Goal: Information Seeking & Learning: Find contact information

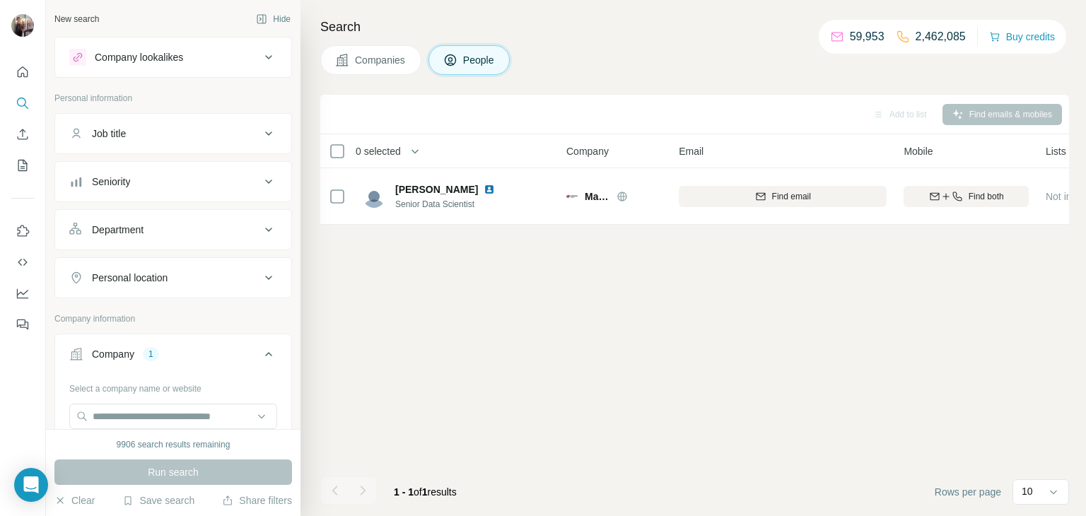
scroll to position [0, 269]
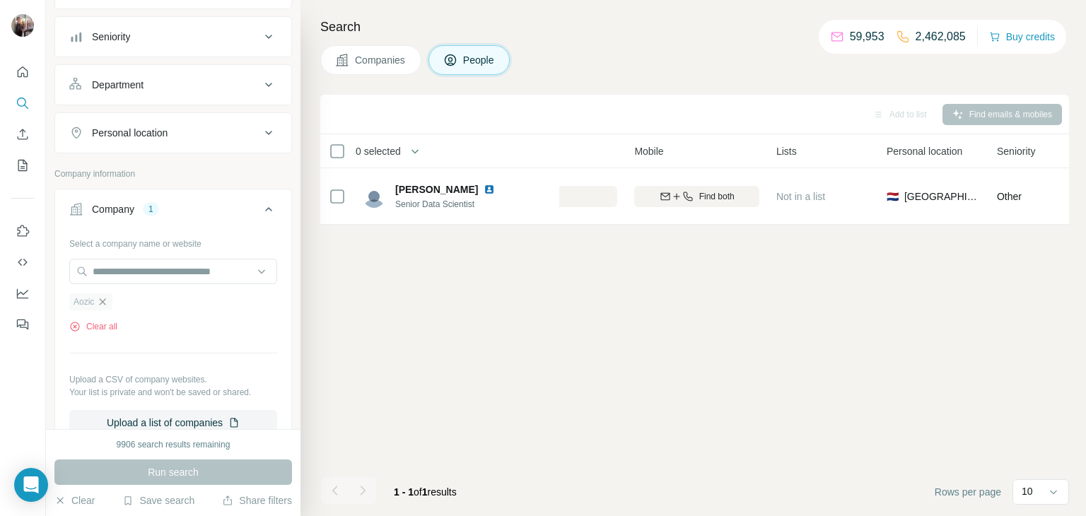
click at [104, 296] on icon "button" at bounding box center [102, 301] width 11 height 11
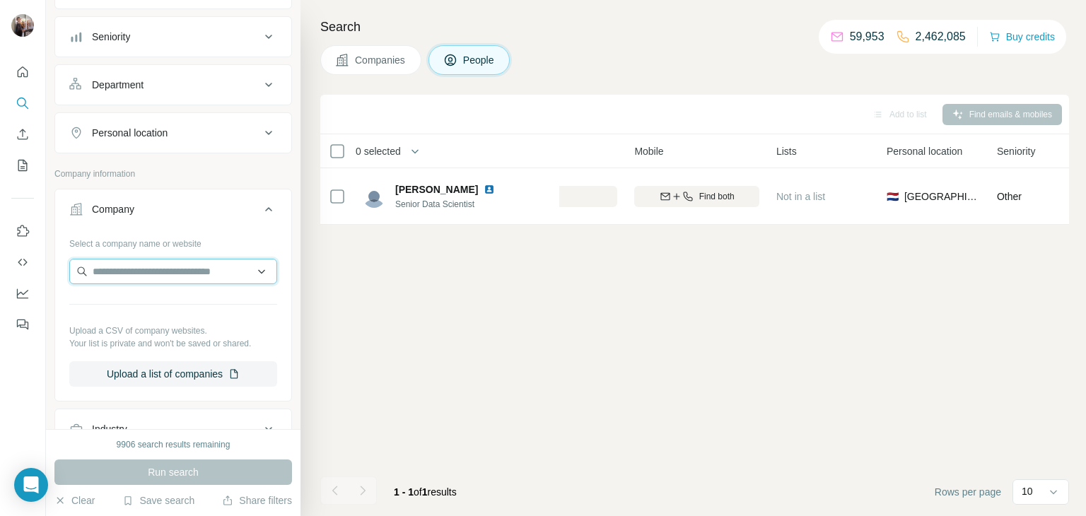
click at [114, 274] on input "text" at bounding box center [173, 271] width 208 height 25
paste input "**********"
drag, startPoint x: 168, startPoint y: 265, endPoint x: 4, endPoint y: 269, distance: 164.0
click at [4, 269] on div "**********" at bounding box center [543, 258] width 1086 height 516
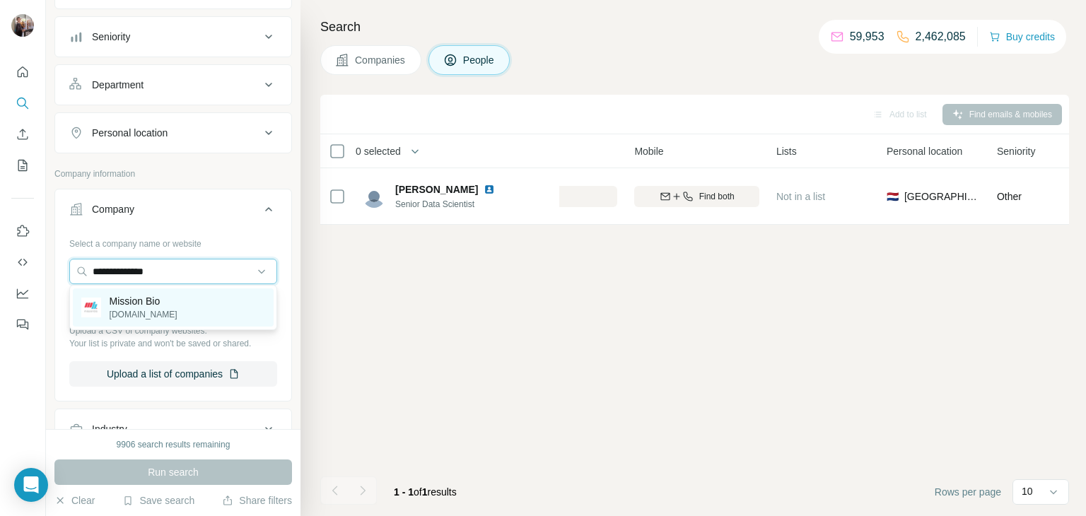
type input "**********"
click at [129, 323] on div "Mission Bio [DOMAIN_NAME]" at bounding box center [173, 307] width 201 height 38
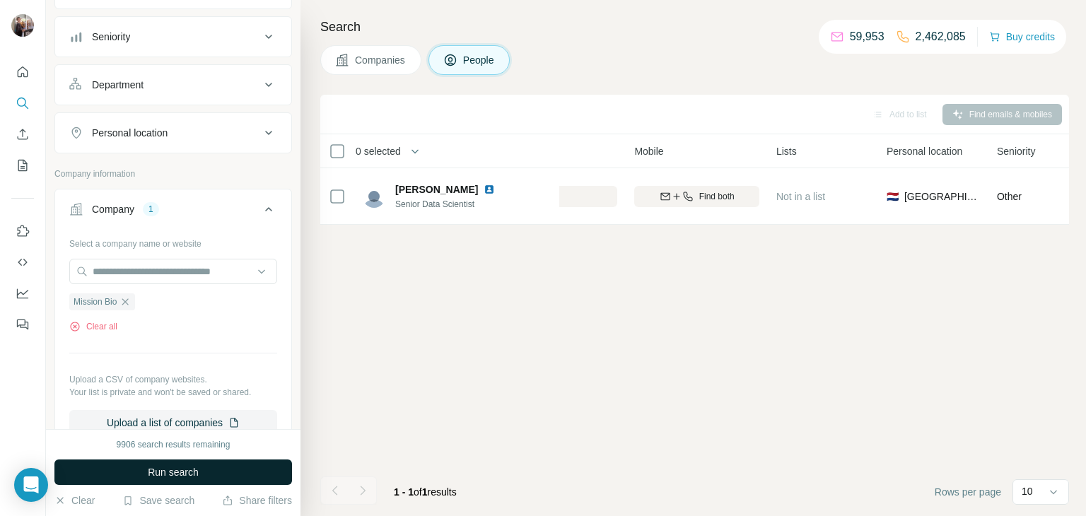
click at [165, 470] on span "Run search" at bounding box center [173, 472] width 51 height 14
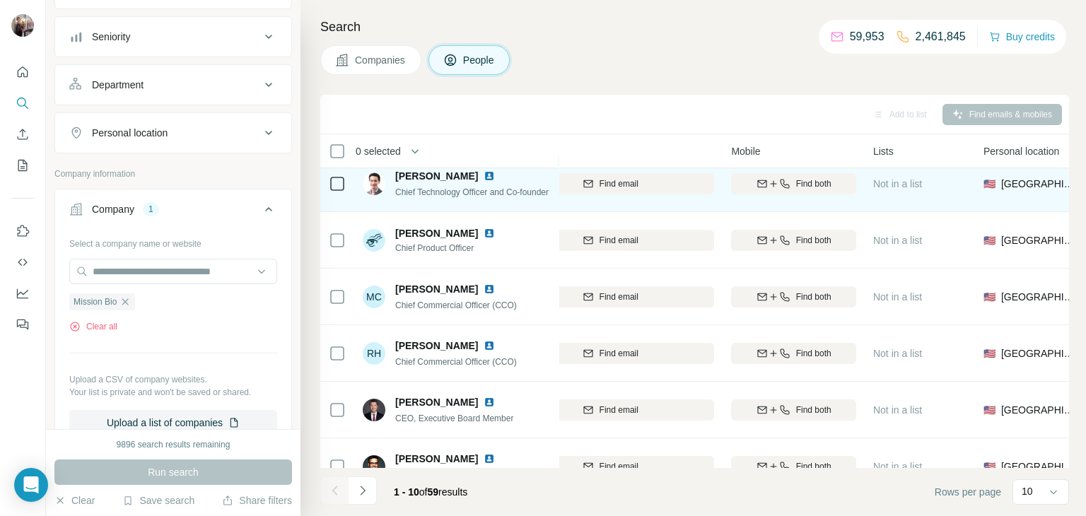
scroll to position [0, 172]
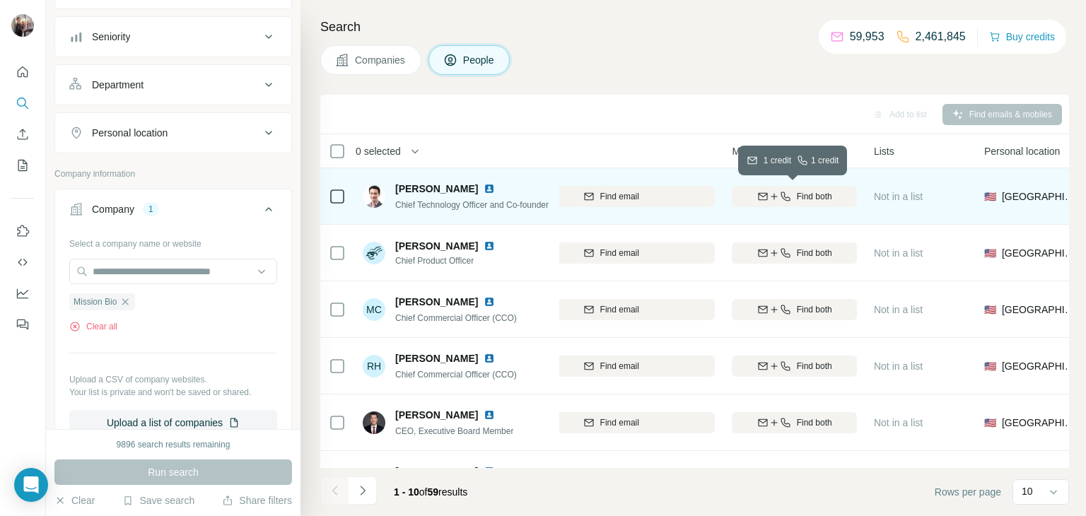
click at [811, 196] on span "Find both" at bounding box center [814, 196] width 35 height 13
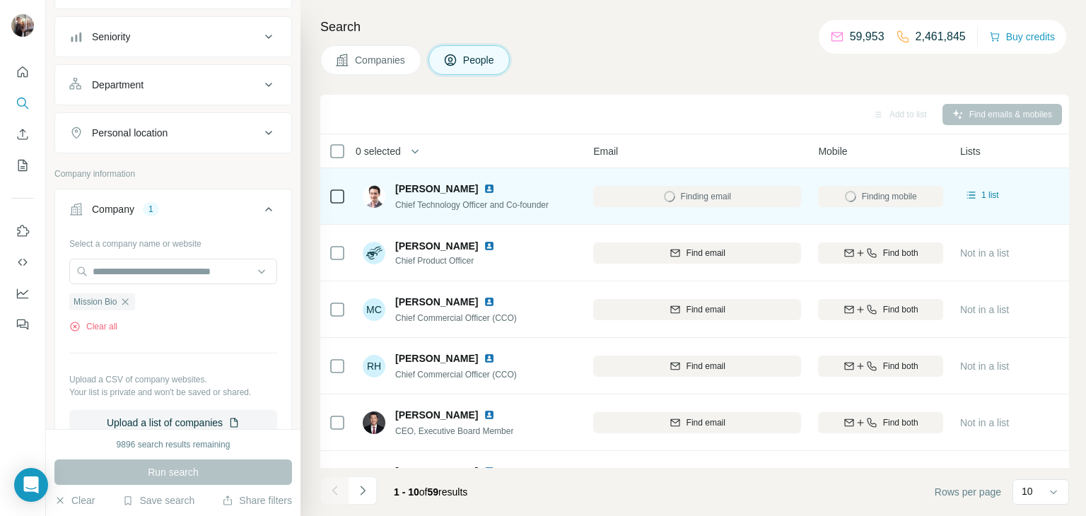
scroll to position [0, 86]
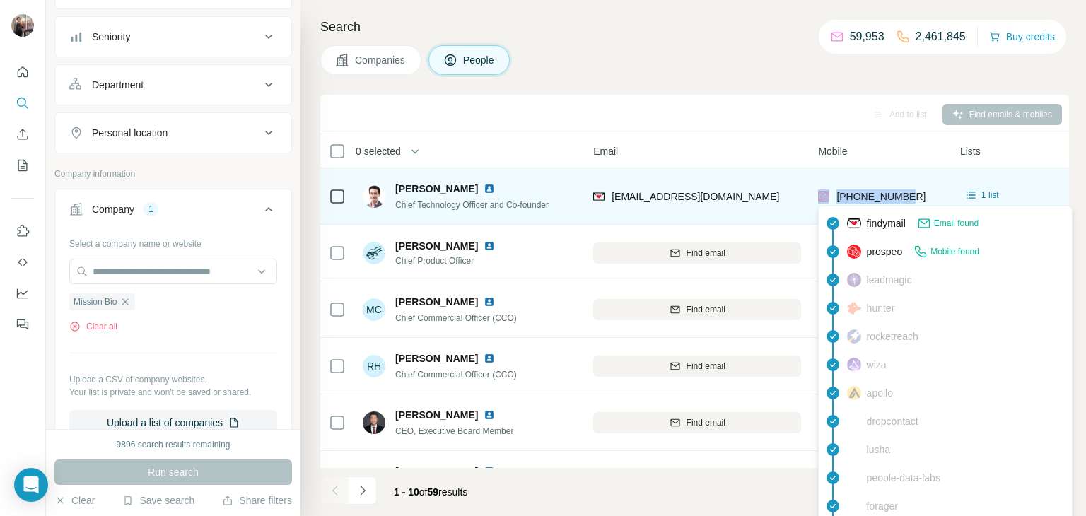
drag, startPoint x: 910, startPoint y: 198, endPoint x: 831, endPoint y: 196, distance: 78.5
click at [831, 196] on div "[PHONE_NUMBER]" at bounding box center [880, 196] width 125 height 39
copy div "[PHONE_NUMBER]"
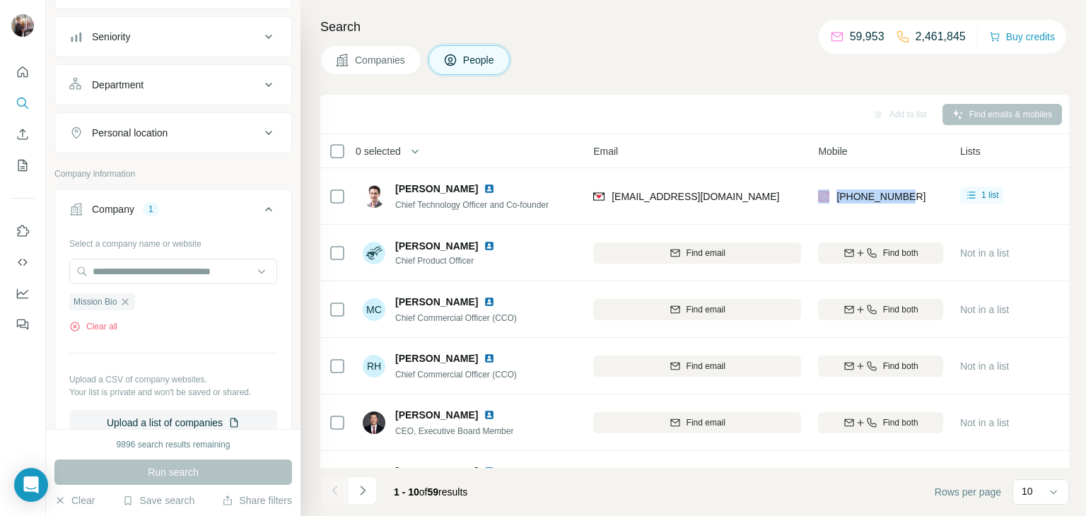
click at [717, 74] on div "Companies People" at bounding box center [694, 60] width 748 height 30
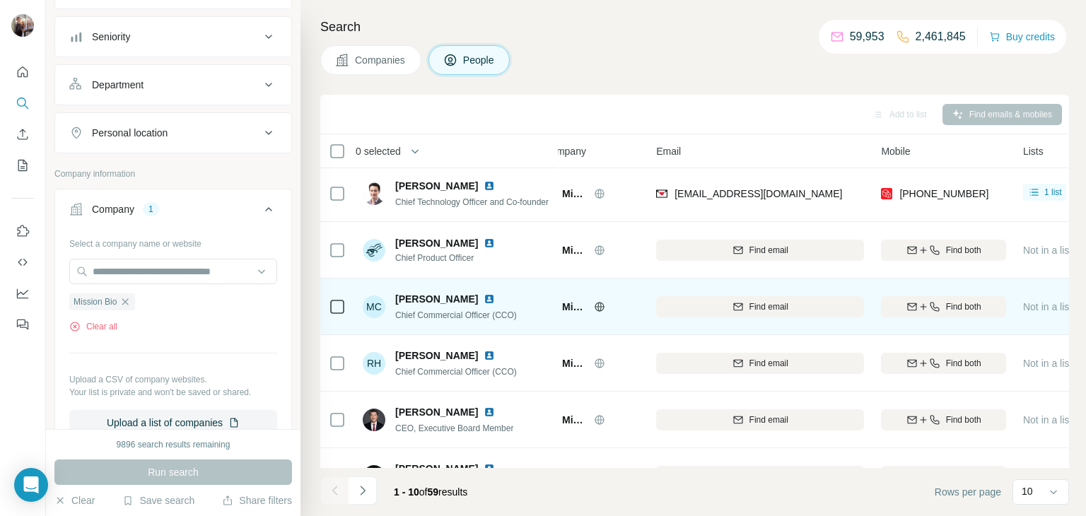
scroll to position [0, 33]
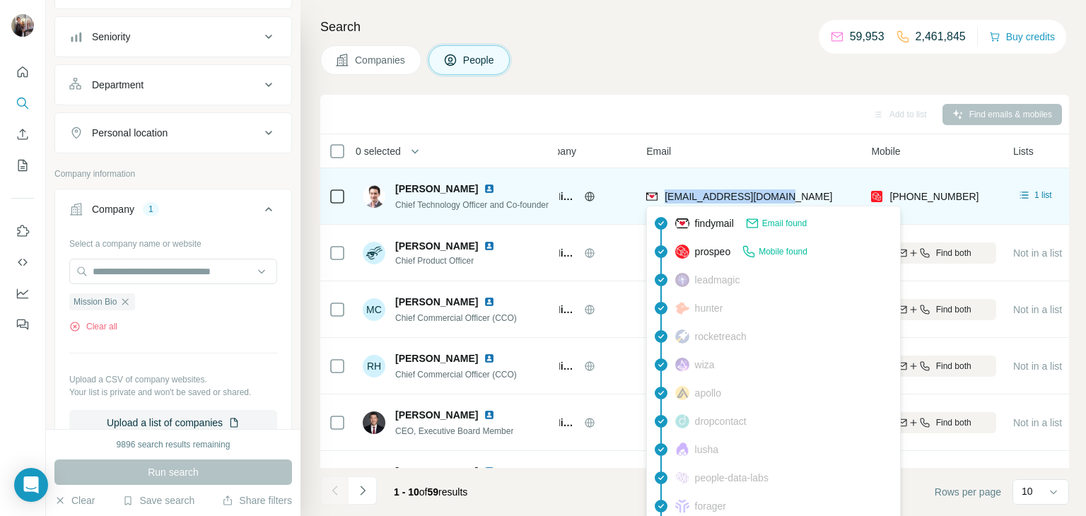
drag, startPoint x: 787, startPoint y: 194, endPoint x: 660, endPoint y: 194, distance: 127.2
click at [660, 194] on div "[EMAIL_ADDRESS][DOMAIN_NAME]" at bounding box center [750, 196] width 208 height 39
copy span "[EMAIL_ADDRESS][DOMAIN_NAME]"
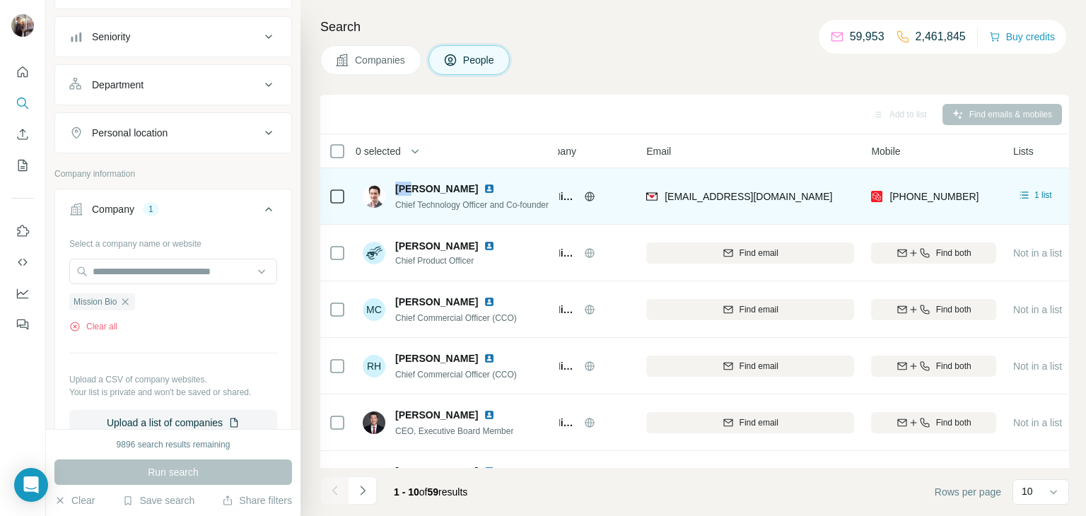
drag, startPoint x: 390, startPoint y: 189, endPoint x: 417, endPoint y: 189, distance: 26.9
click at [417, 189] on div "[PERSON_NAME] Chief Technology Officer and Co-founder" at bounding box center [456, 197] width 186 height 30
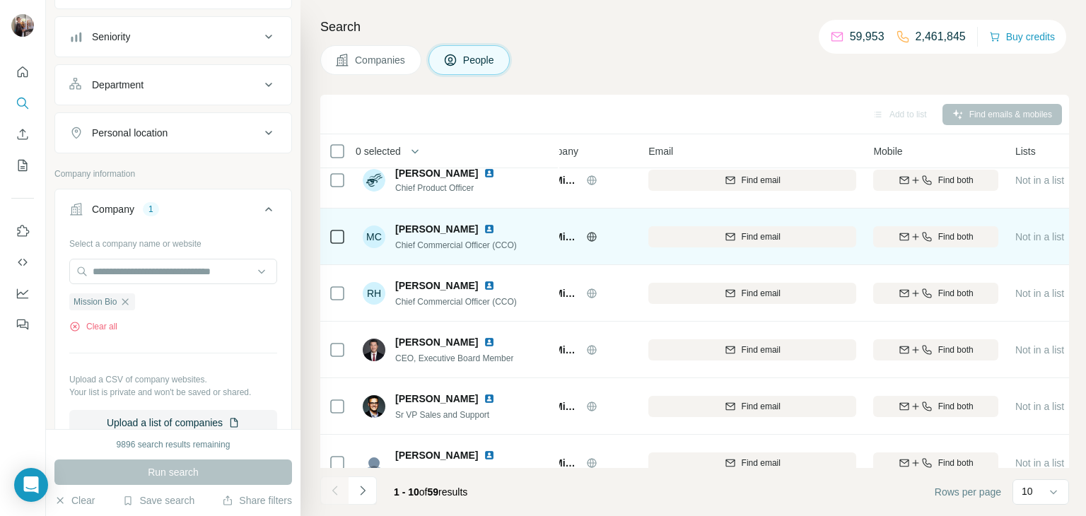
scroll to position [74, 29]
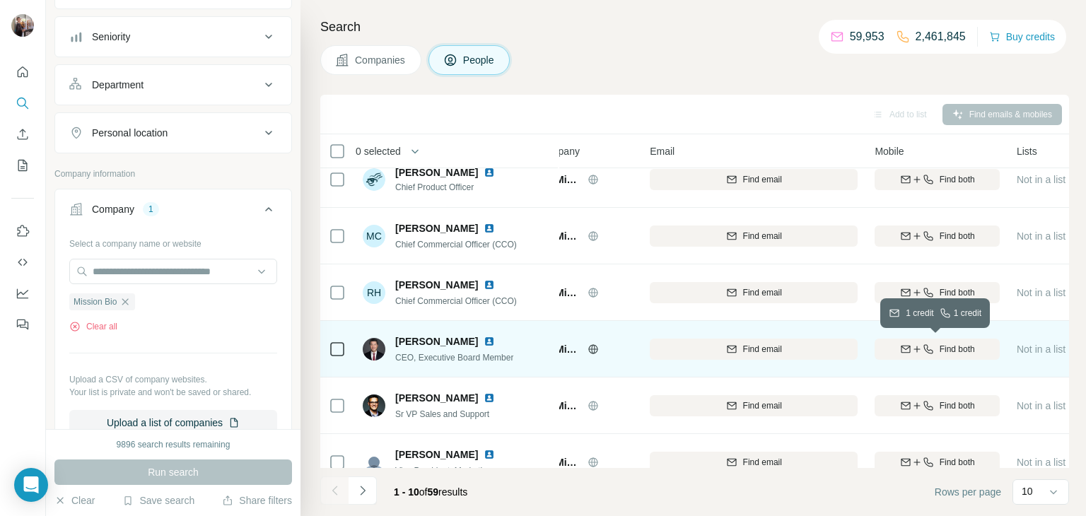
click at [953, 348] on span "Find both" at bounding box center [956, 349] width 35 height 13
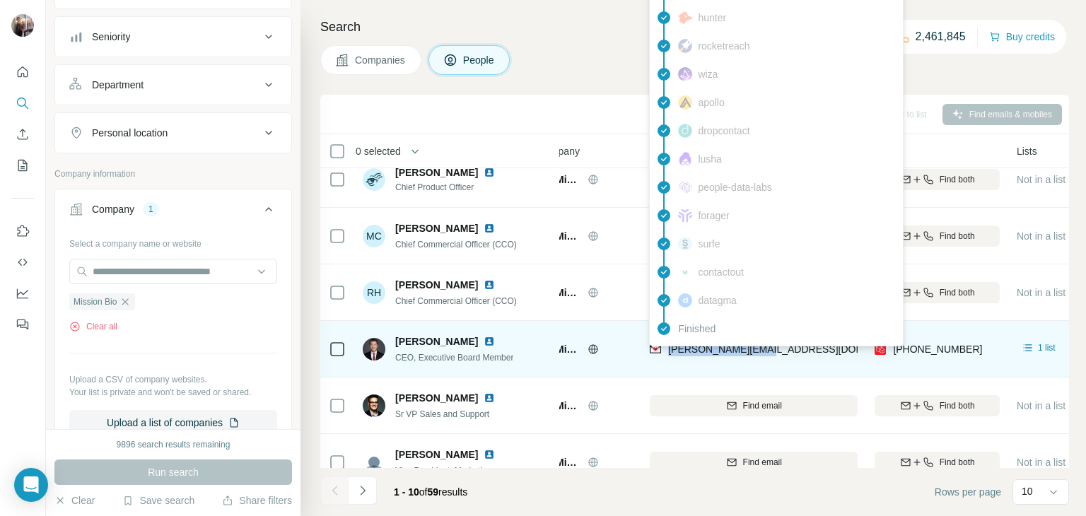
drag, startPoint x: 782, startPoint y: 348, endPoint x: 668, endPoint y: 352, distance: 114.6
click at [668, 352] on div "[PERSON_NAME][EMAIL_ADDRESS][DOMAIN_NAME]" at bounding box center [754, 348] width 208 height 39
copy span "[PERSON_NAME][EMAIL_ADDRESS][DOMAIN_NAME]"
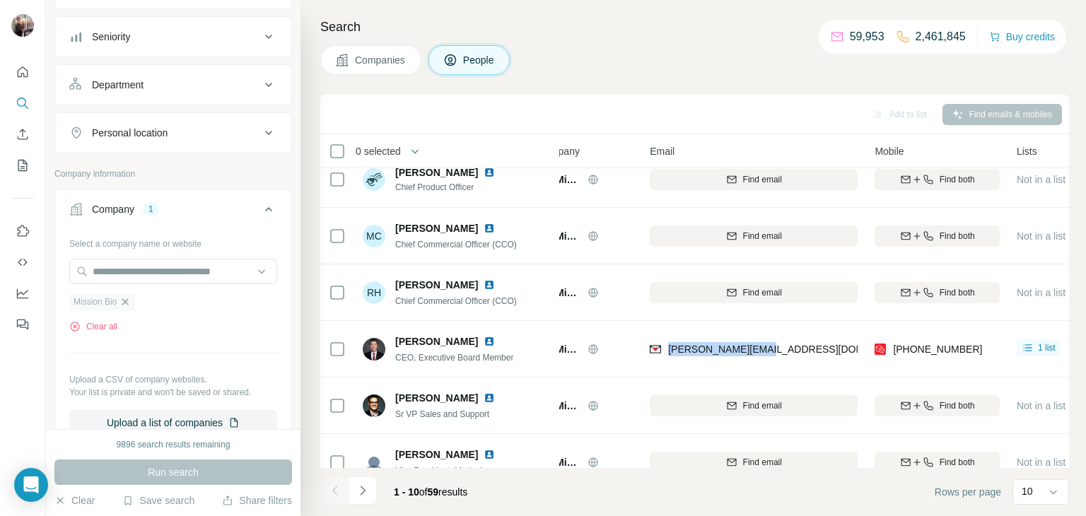
click at [130, 300] on icon "button" at bounding box center [124, 301] width 11 height 11
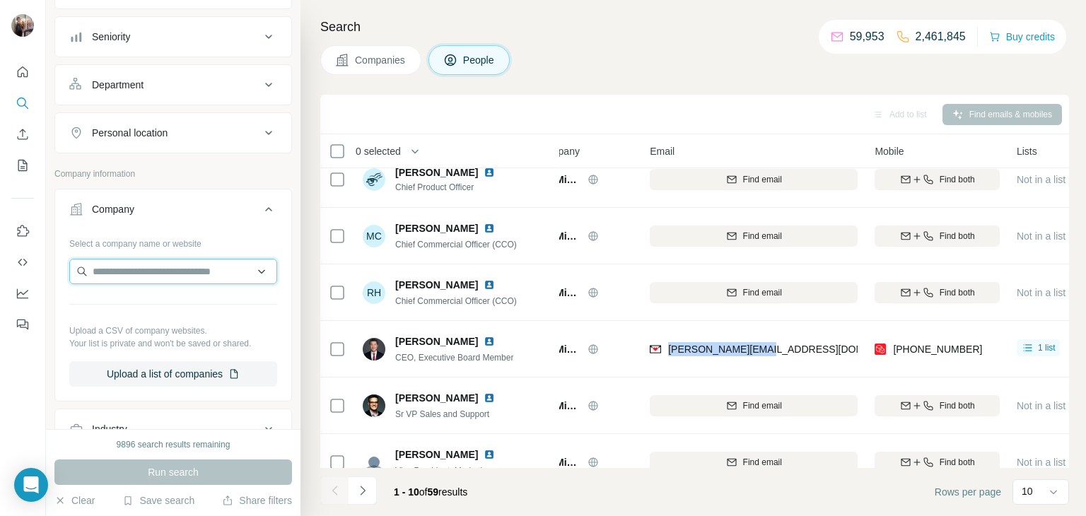
click at [118, 265] on input "text" at bounding box center [173, 271] width 208 height 25
paste input "**********"
type input "**********"
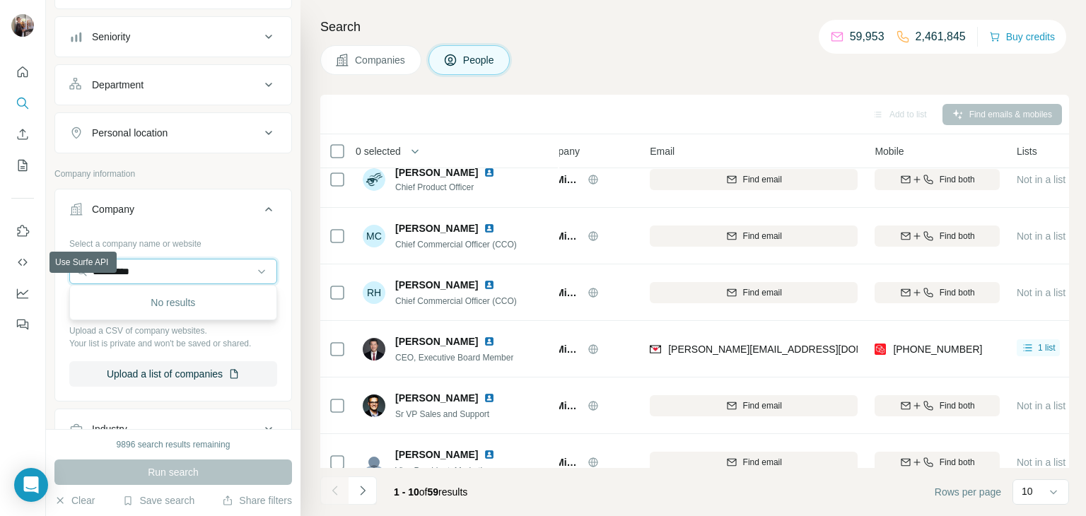
drag, startPoint x: 150, startPoint y: 271, endPoint x: 7, endPoint y: 262, distance: 143.0
click at [7, 262] on div "**********" at bounding box center [543, 258] width 1086 height 516
paste input "**********"
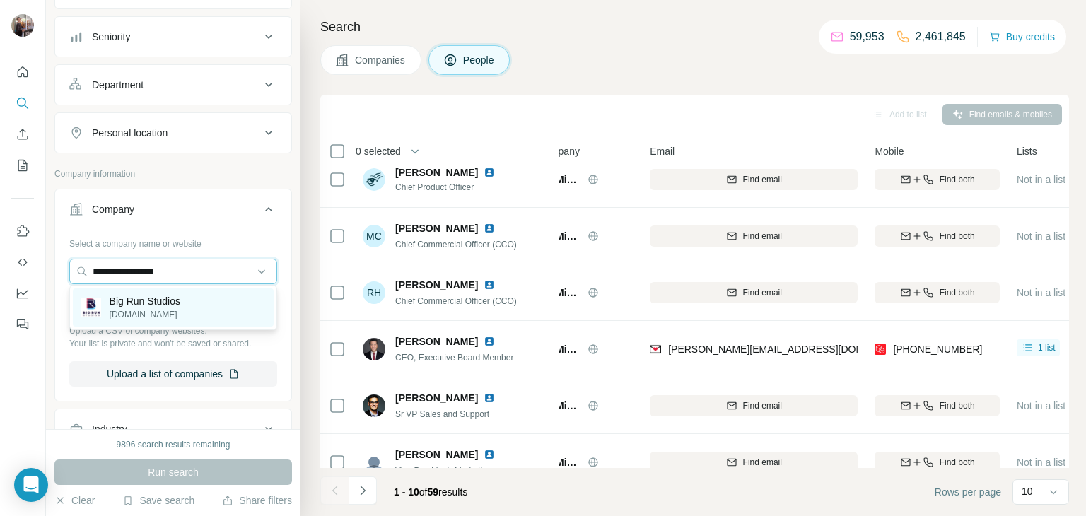
type input "**********"
click at [132, 312] on p "[DOMAIN_NAME]" at bounding box center [145, 314] width 71 height 13
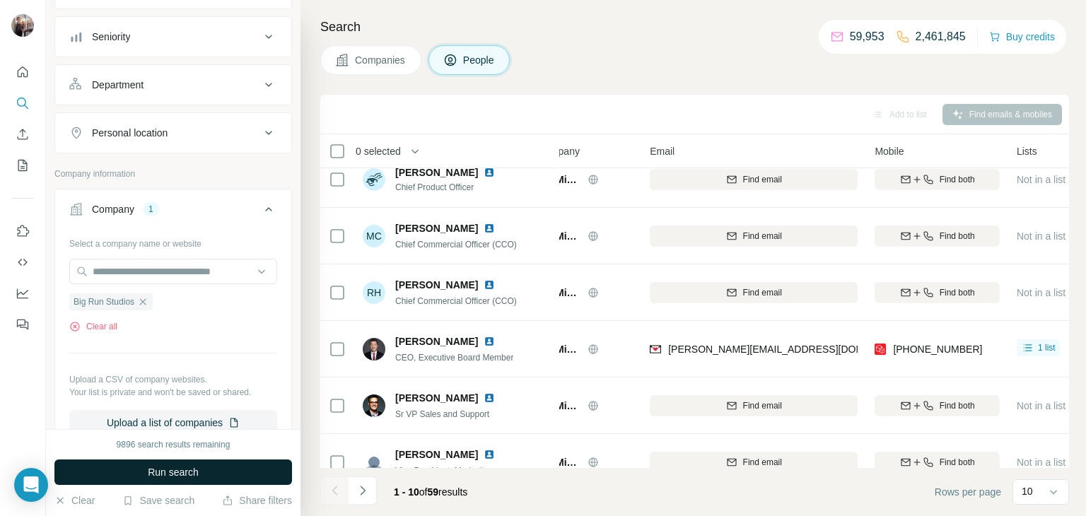
click at [153, 471] on span "Run search" at bounding box center [173, 472] width 51 height 14
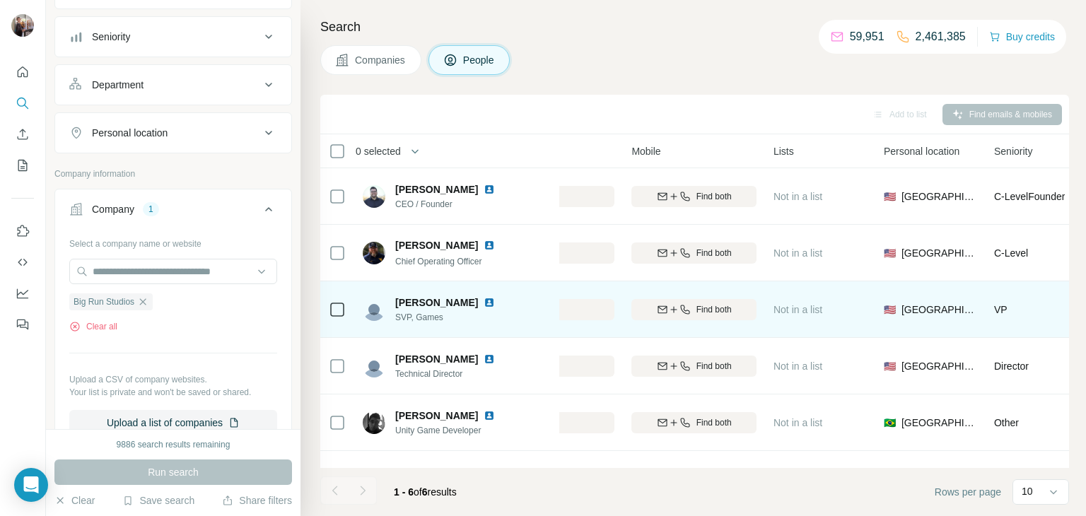
scroll to position [0, 270]
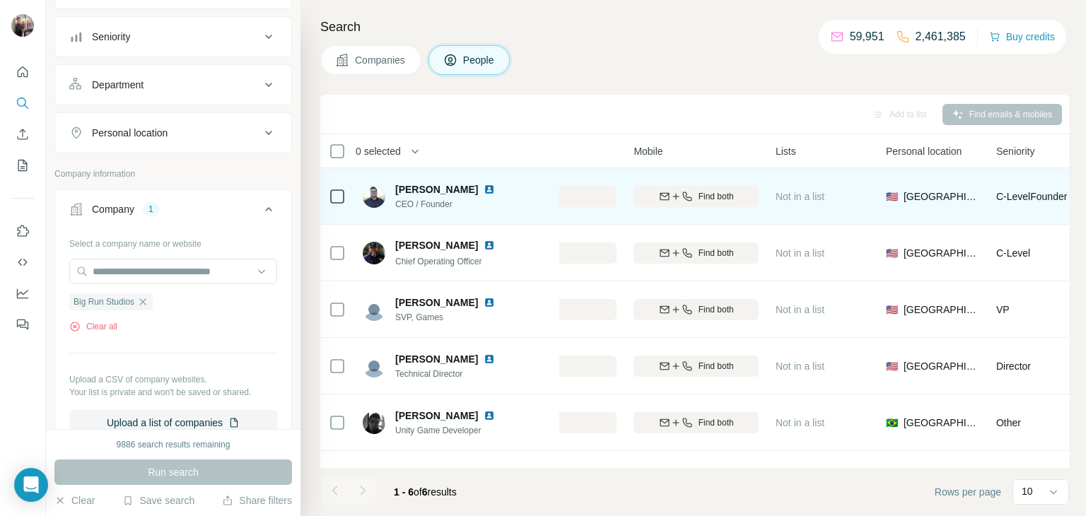
click at [712, 196] on span "Find both" at bounding box center [715, 196] width 35 height 13
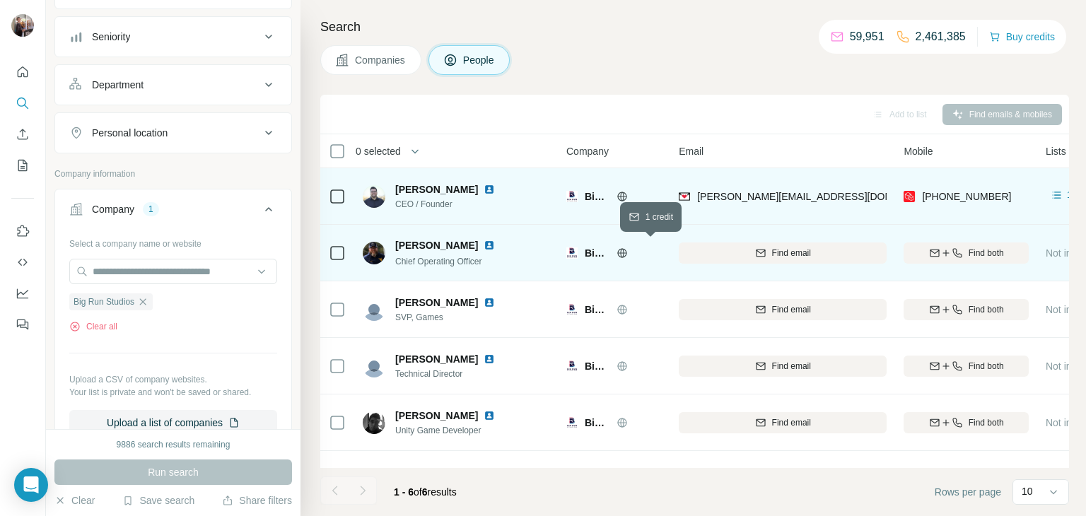
scroll to position [0, 4]
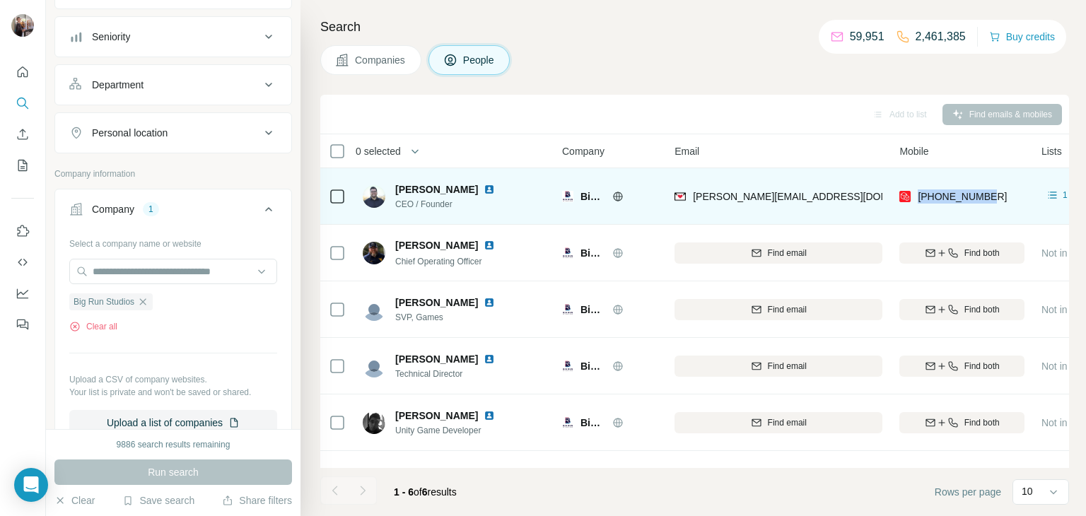
drag, startPoint x: 998, startPoint y: 190, endPoint x: 917, endPoint y: 188, distance: 80.6
click at [917, 188] on div "[PHONE_NUMBER]" at bounding box center [961, 196] width 125 height 39
copy span "[PHONE_NUMBER]"
